Goal: Register for event/course

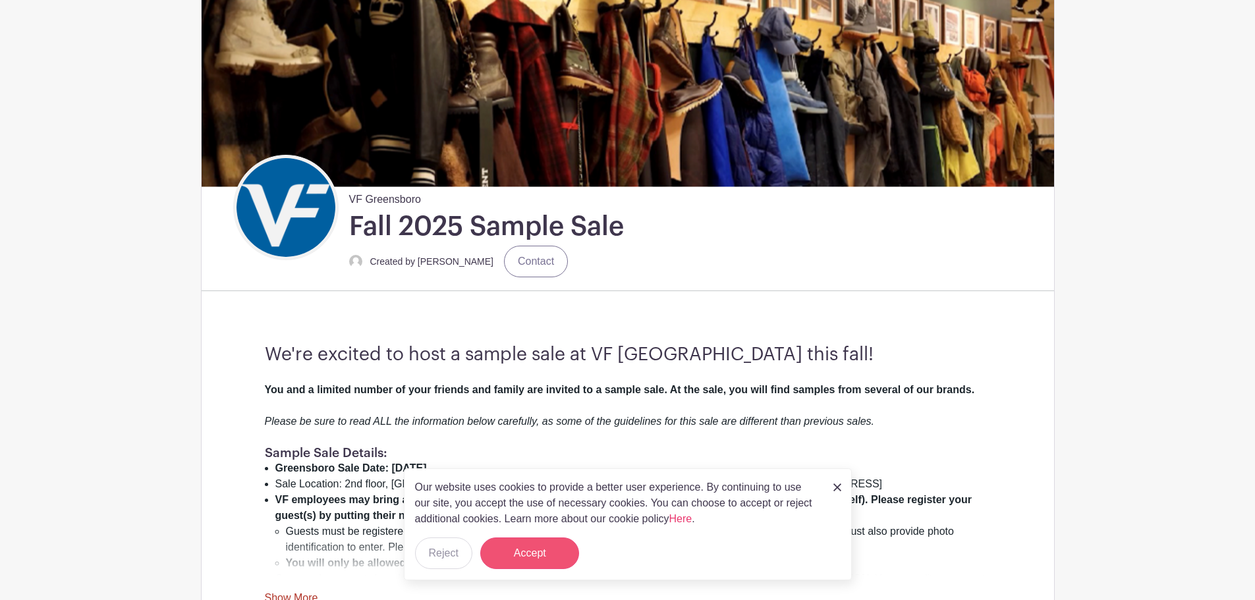
scroll to position [198, 0]
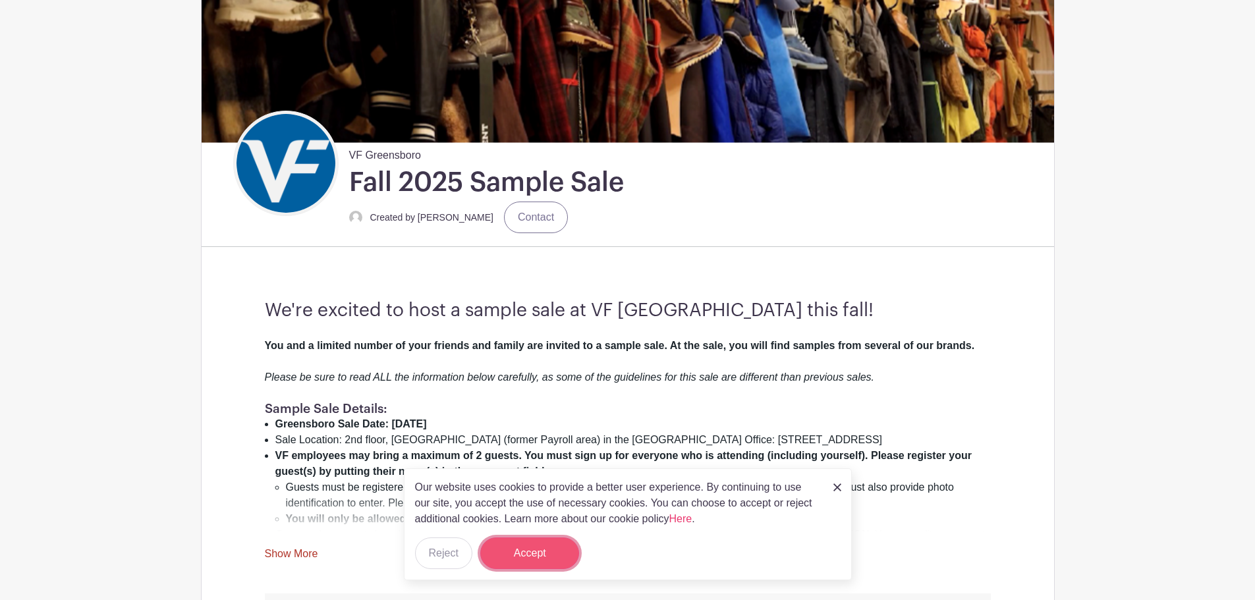
click at [555, 560] on button "Accept" at bounding box center [529, 554] width 99 height 32
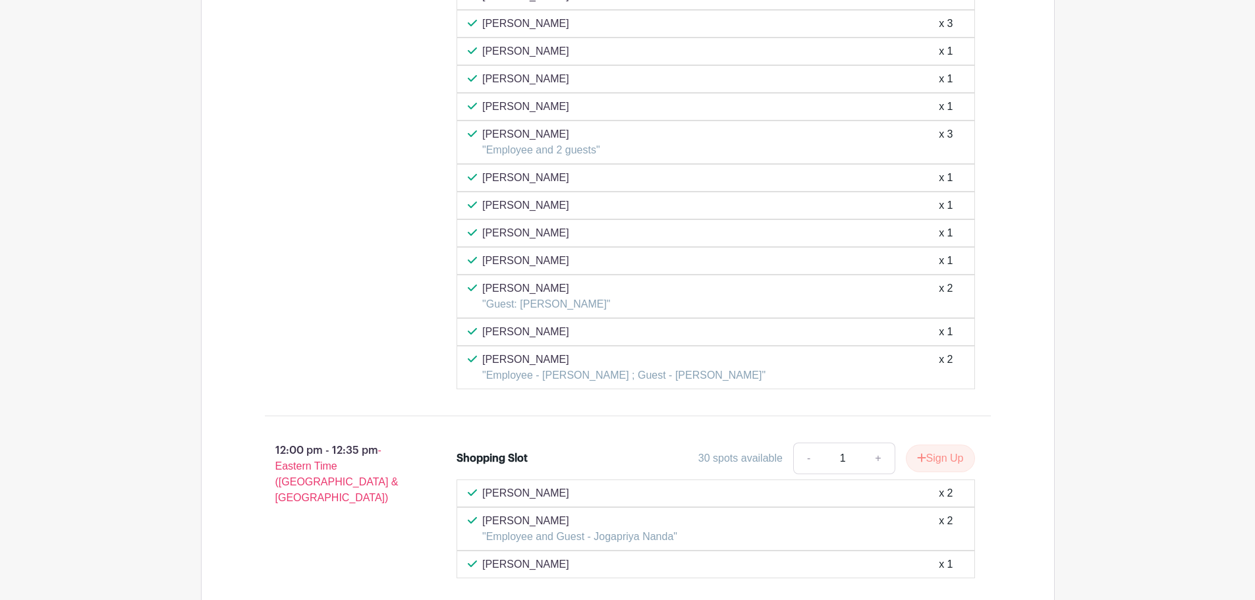
scroll to position [4133, 0]
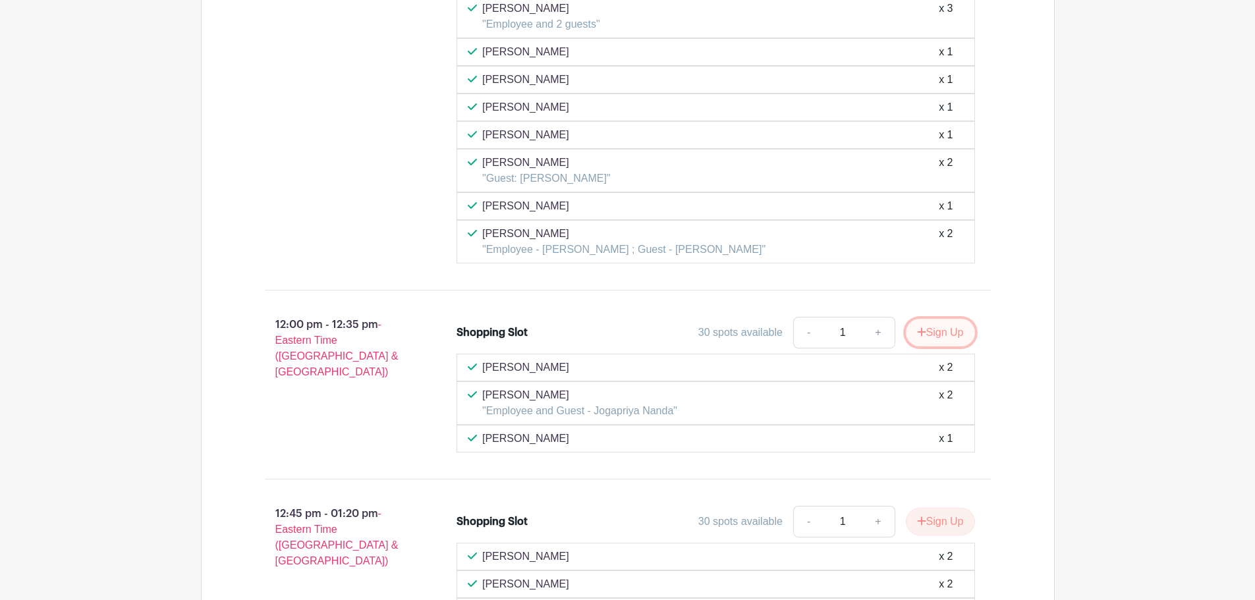
click at [924, 329] on button "Sign Up" at bounding box center [940, 333] width 69 height 28
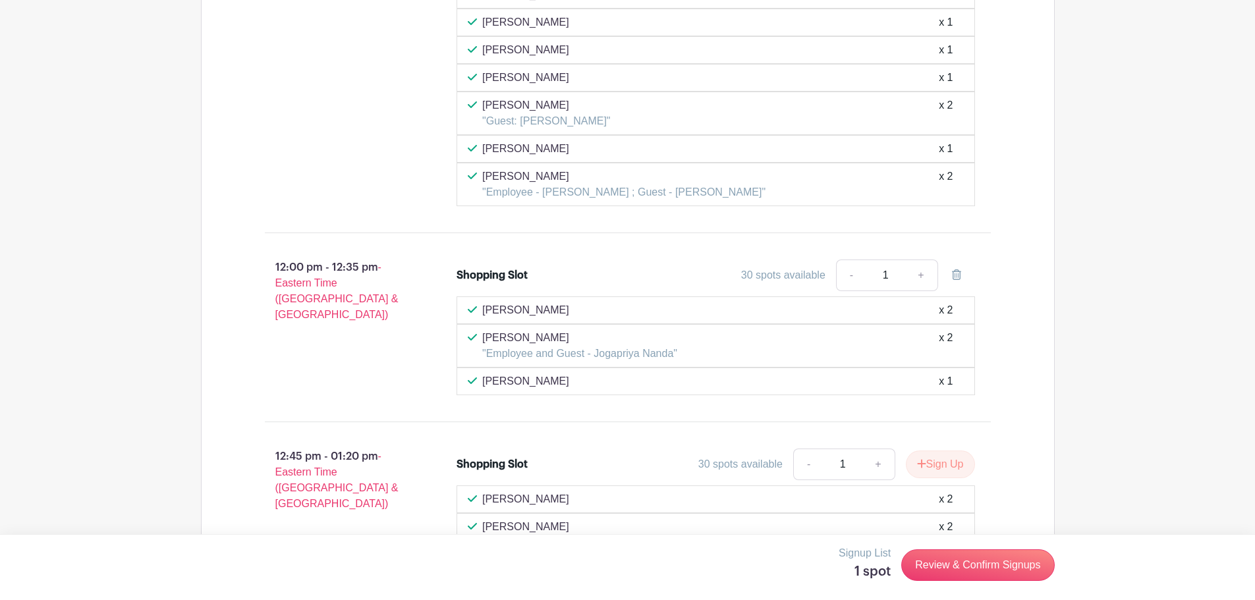
scroll to position [4265, 0]
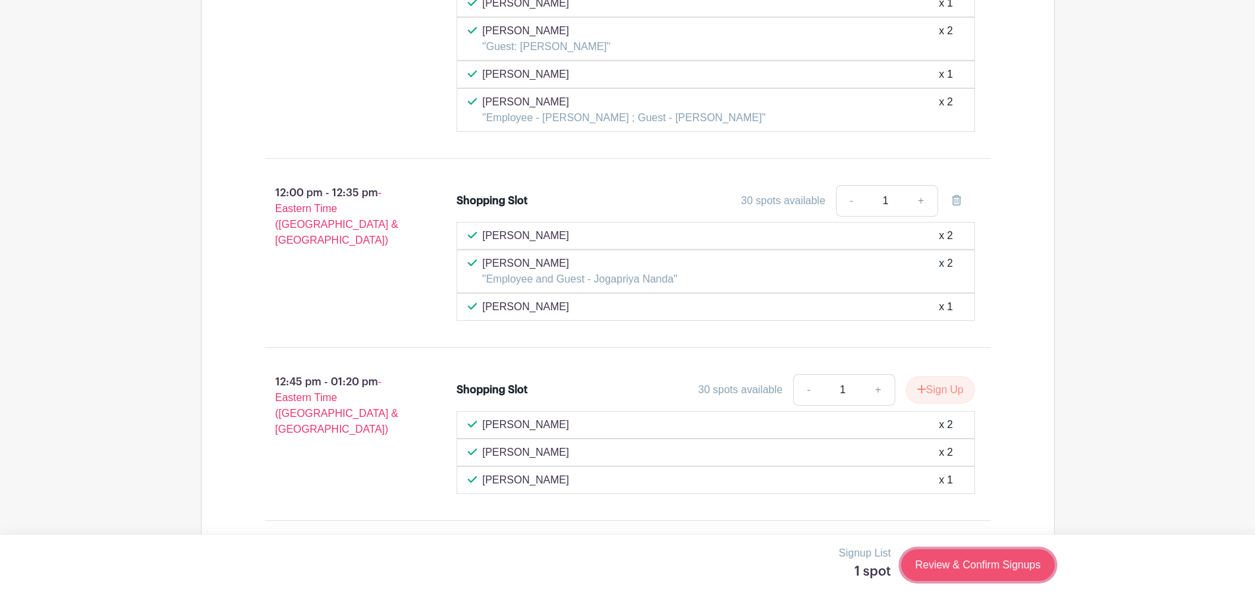
click at [977, 571] on link "Review & Confirm Signups" at bounding box center [977, 566] width 153 height 32
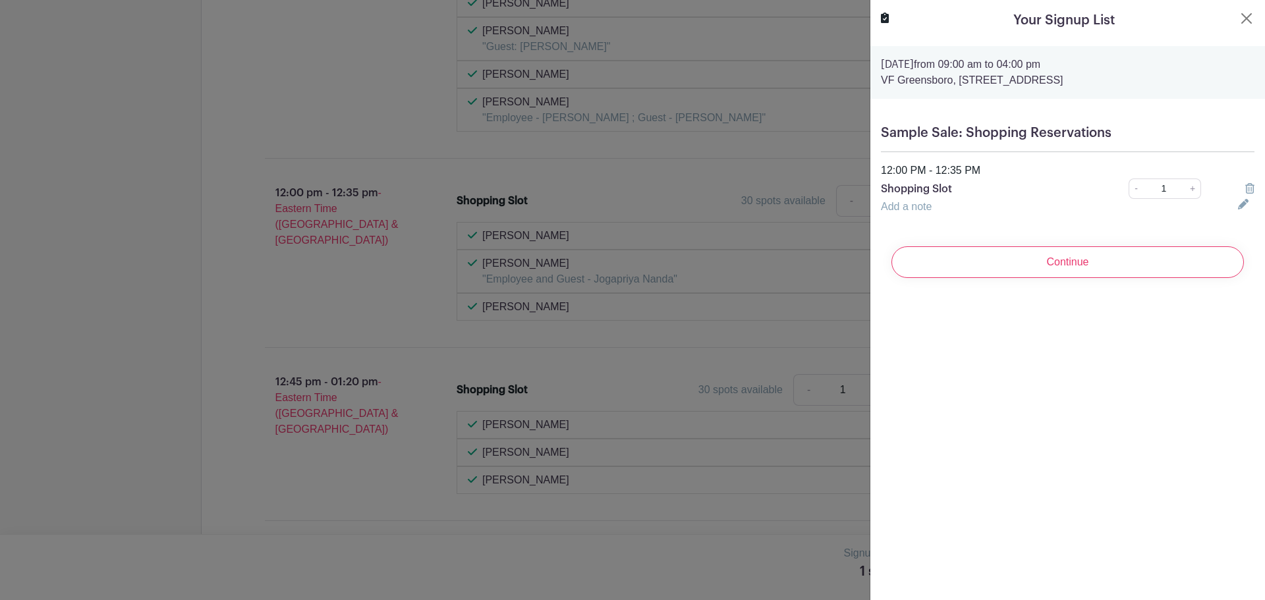
click at [1072, 254] on input "Continue" at bounding box center [1067, 262] width 353 height 32
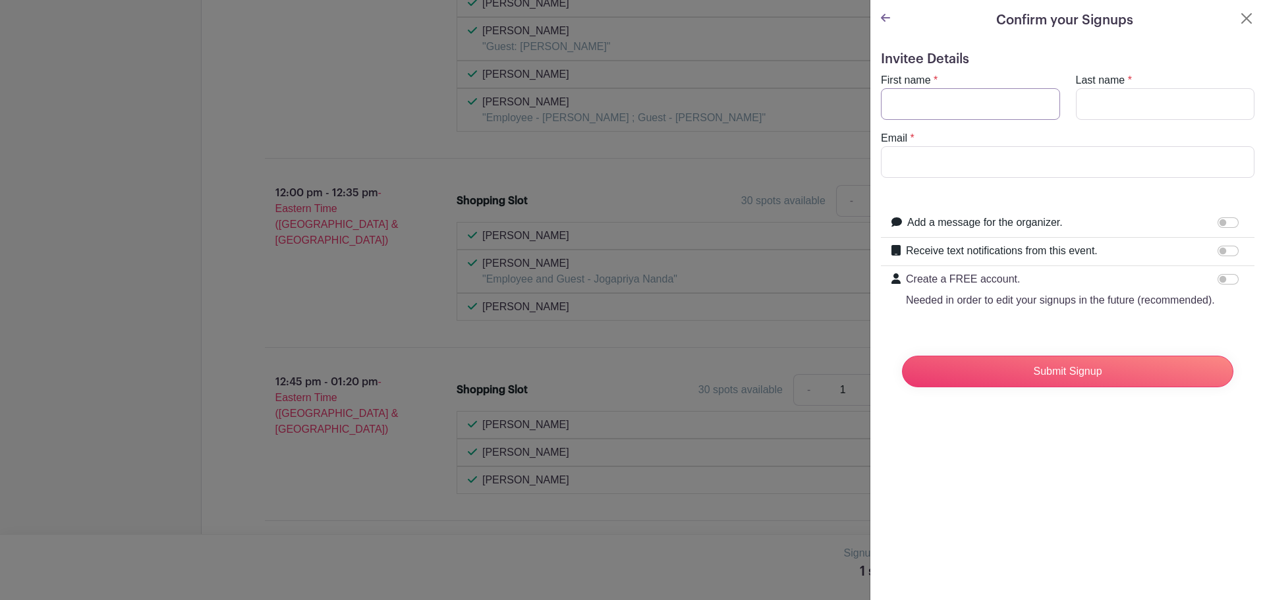
click at [981, 101] on input "First name" at bounding box center [970, 104] width 179 height 32
type input "Kerris"
click at [1197, 111] on input "Last name" at bounding box center [1165, 104] width 179 height 32
type input "McKoy"
click at [1051, 159] on input "Email" at bounding box center [1068, 162] width 374 height 32
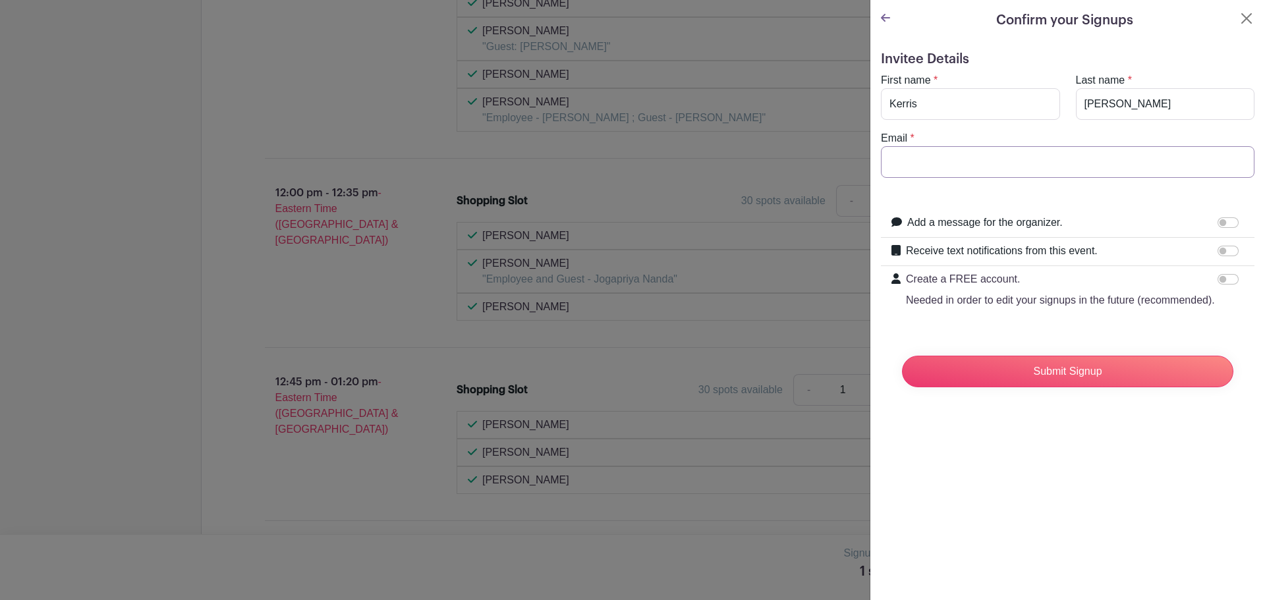
type input "Kerris_McKoy@vfc.com"
click at [1069, 382] on input "Submit Signup" at bounding box center [1067, 372] width 331 height 32
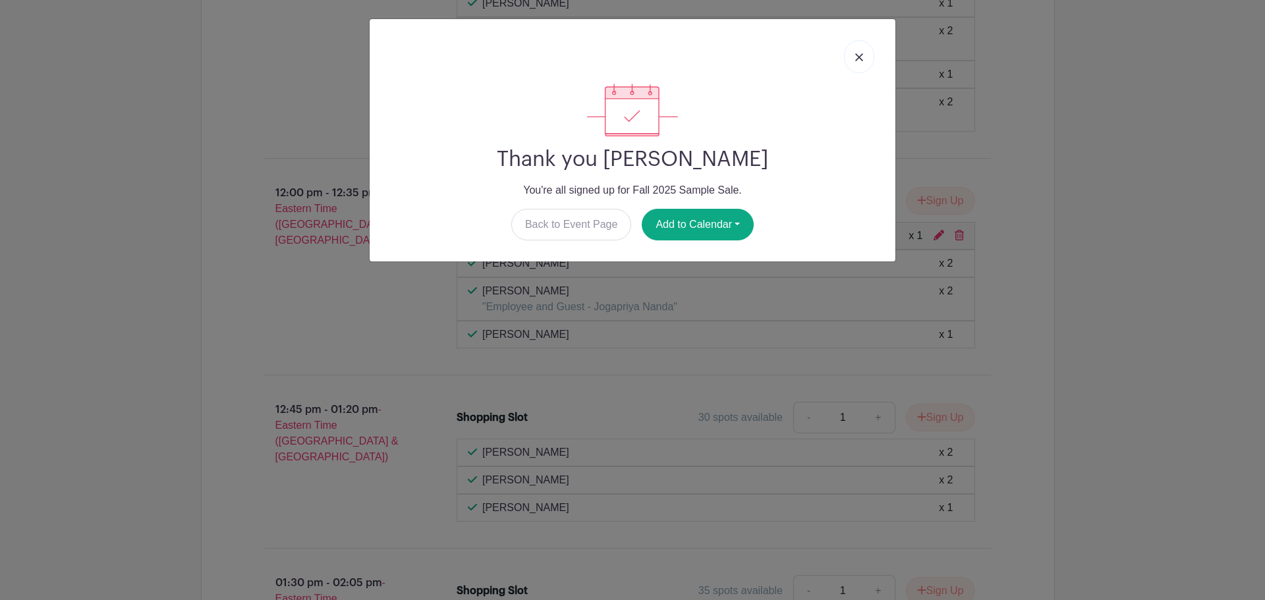
click at [865, 63] on link at bounding box center [859, 56] width 30 height 33
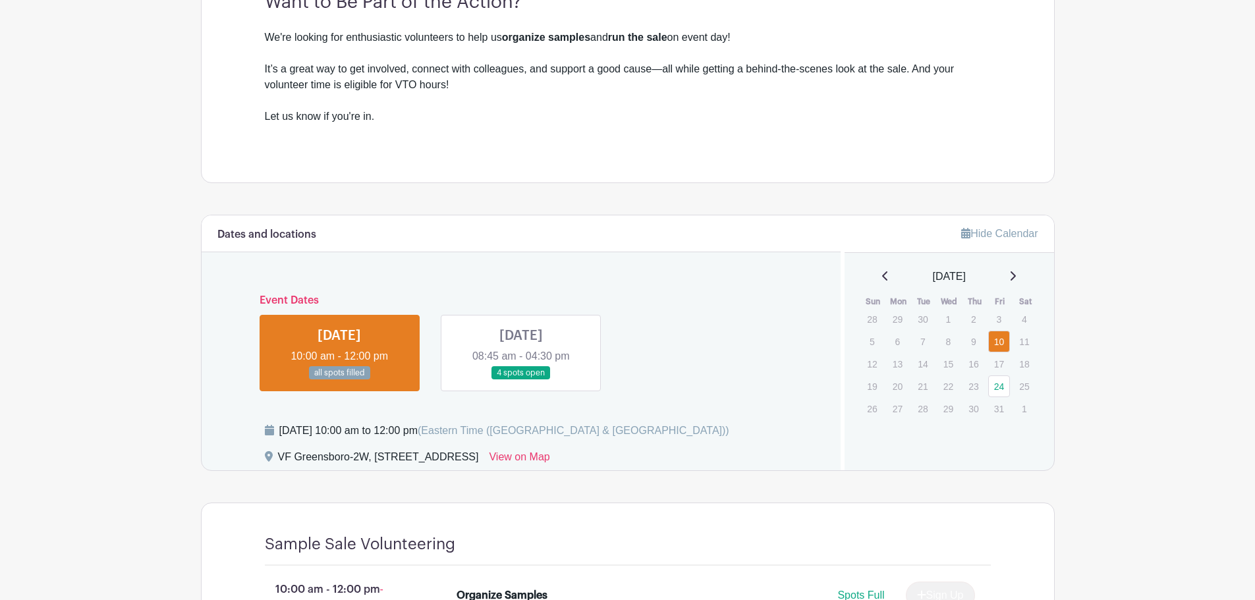
scroll to position [415, 0]
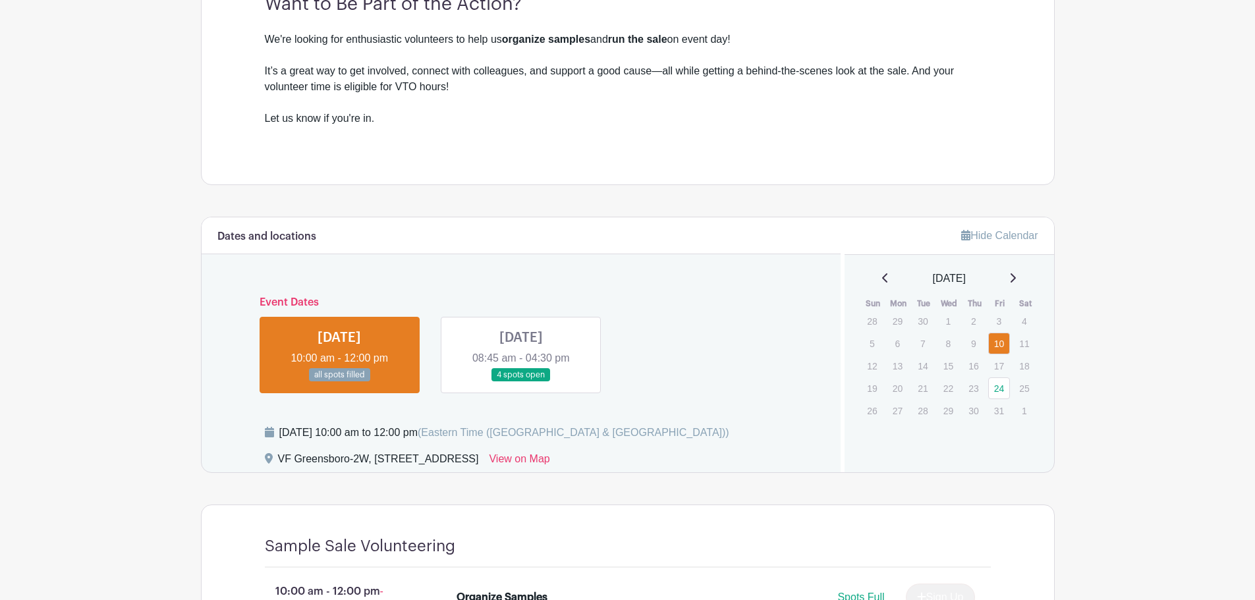
click at [521, 382] on link at bounding box center [521, 382] width 0 height 0
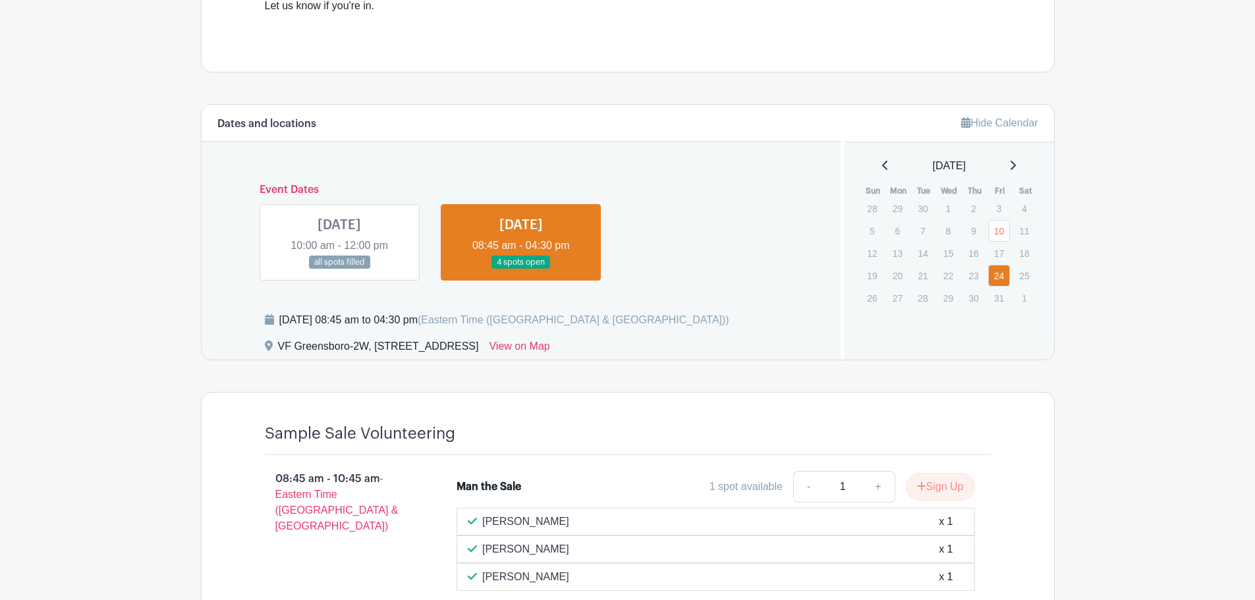
scroll to position [132, 0]
